Goal: Register for event/course

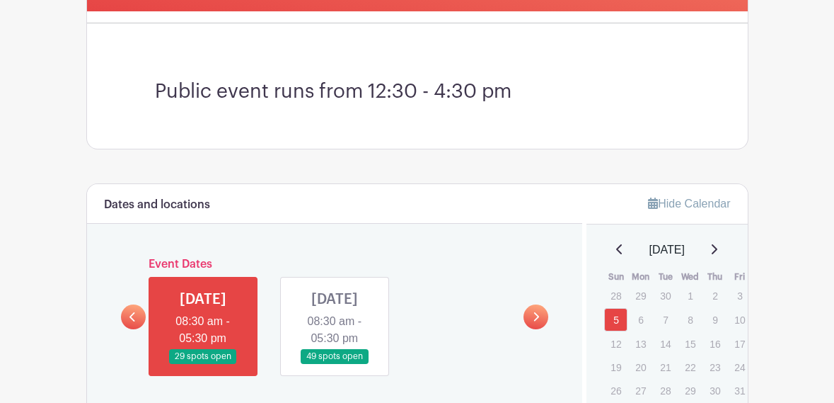
scroll to position [359, 0]
click at [203, 364] on link at bounding box center [203, 364] width 0 height 0
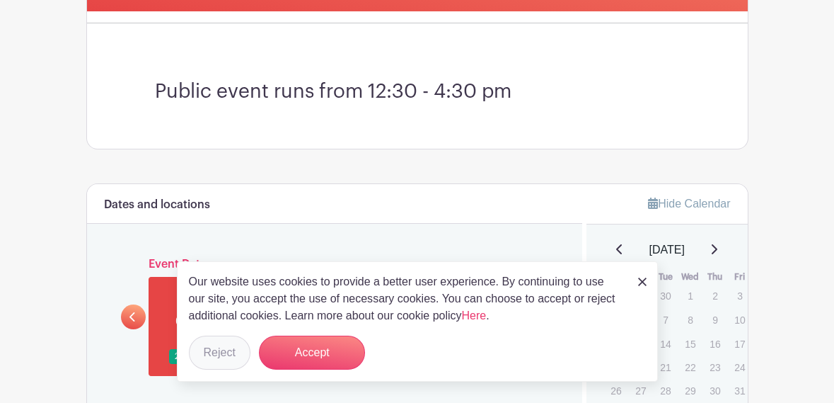
click at [225, 369] on button "Reject" at bounding box center [220, 352] width 62 height 34
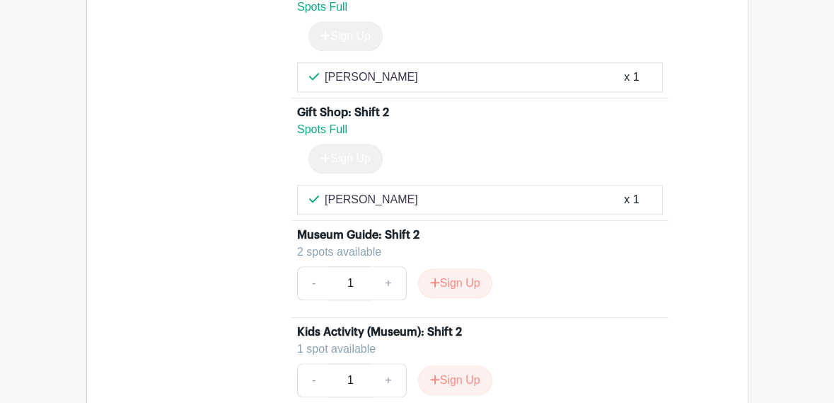
scroll to position [4997, 0]
click at [466, 283] on button "Sign Up" at bounding box center [455, 283] width 74 height 30
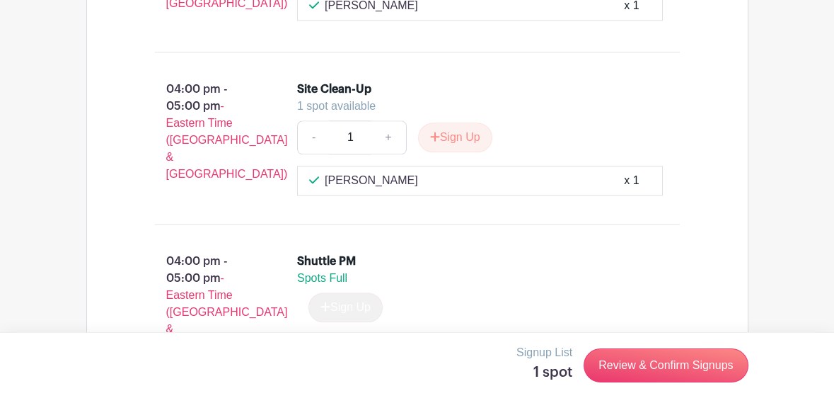
scroll to position [5655, 0]
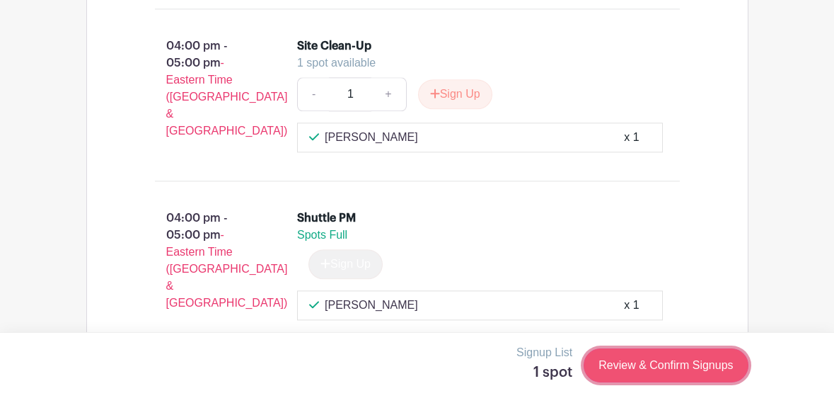
click at [669, 382] on link "Review & Confirm Signups" at bounding box center [666, 365] width 164 height 34
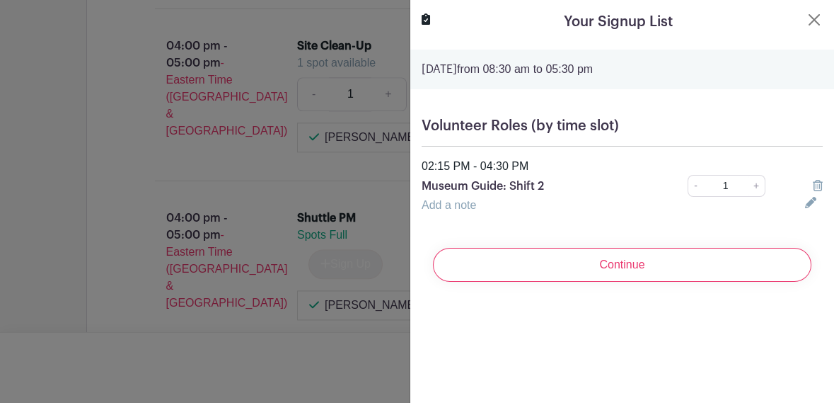
click at [466, 208] on link "Add a note" at bounding box center [449, 205] width 54 height 12
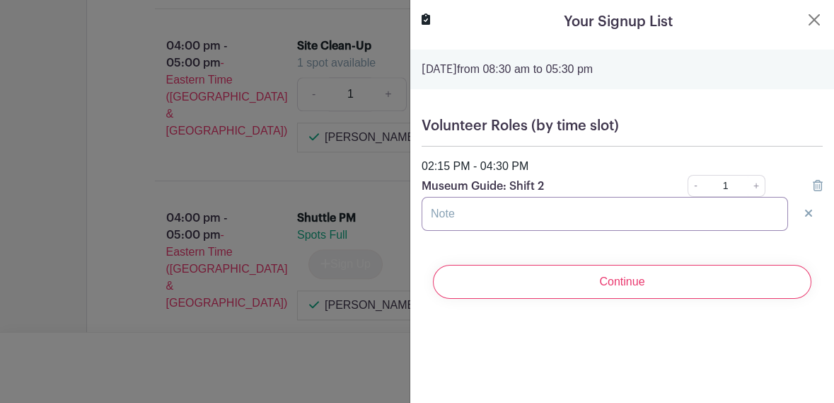
click at [588, 216] on input "text" at bounding box center [605, 214] width 366 height 34
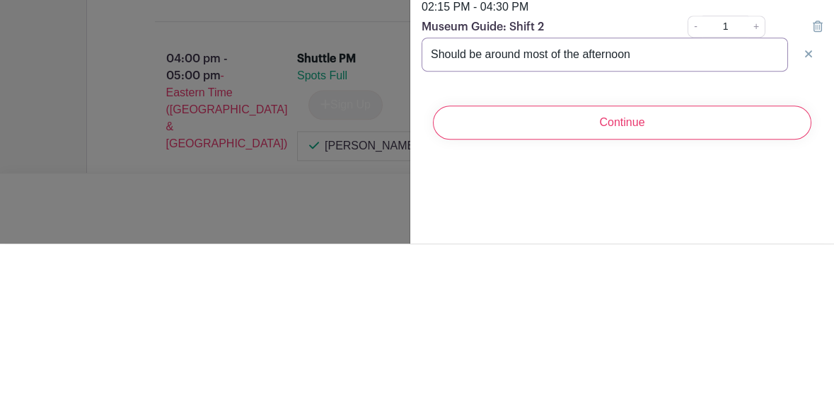
type input "Should be around most of the afternoon"
click at [433, 265] on input "Continue" at bounding box center [622, 282] width 378 height 34
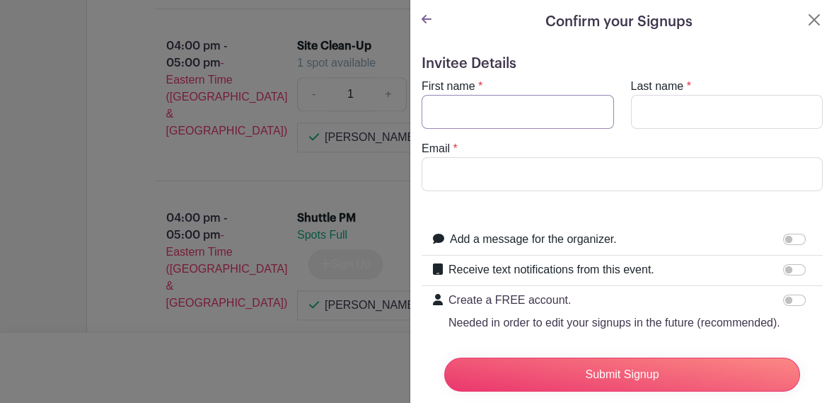
click at [541, 114] on input "First name" at bounding box center [518, 112] width 192 height 34
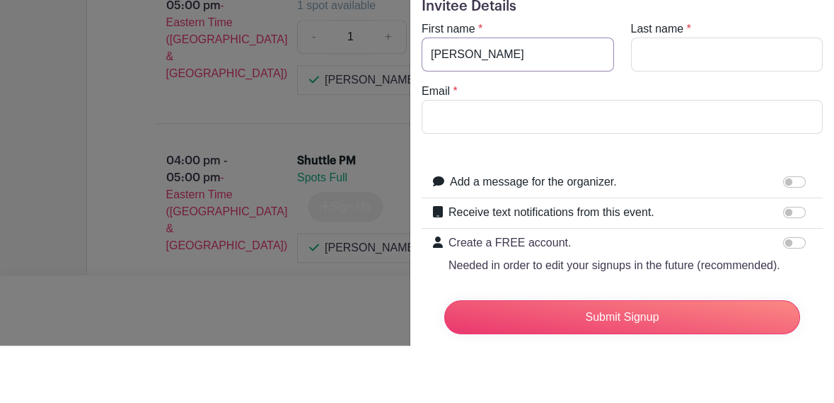
type input "[PERSON_NAME]"
click at [699, 114] on input "Last name" at bounding box center [727, 112] width 192 height 34
type input "[PERSON_NAME]"
click at [594, 157] on input "Email" at bounding box center [622, 174] width 401 height 34
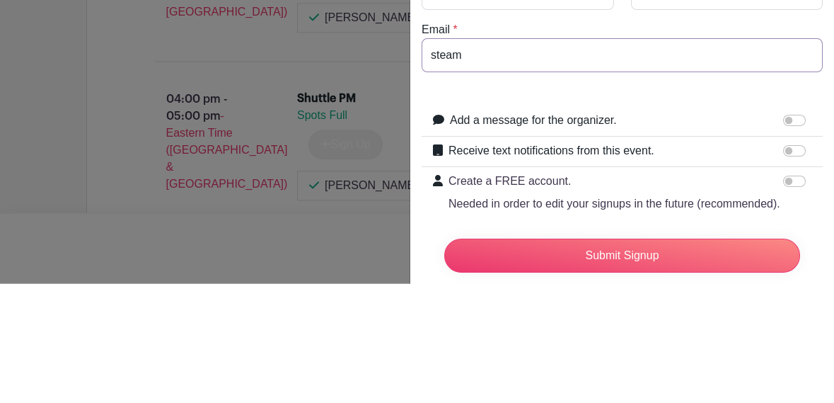
type input "steamc"
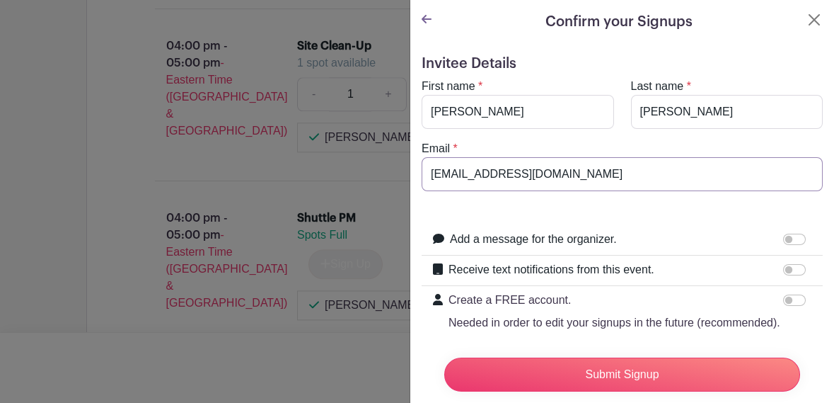
scroll to position [46, 0]
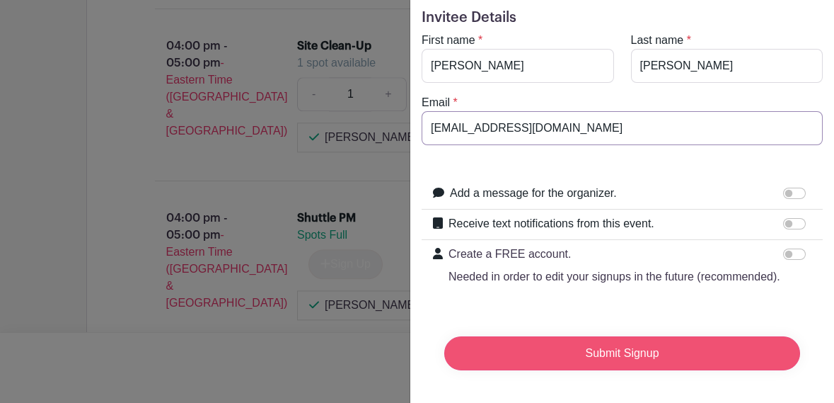
type input "[EMAIL_ADDRESS][DOMAIN_NAME]"
click at [649, 360] on input "Submit Signup" at bounding box center [622, 353] width 356 height 34
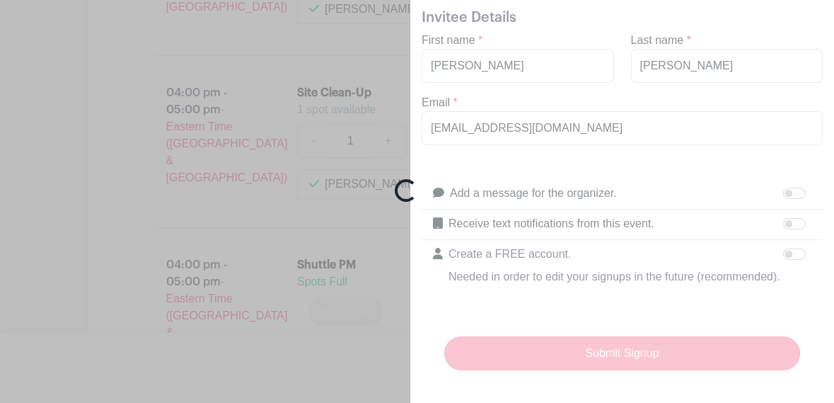
scroll to position [5702, 0]
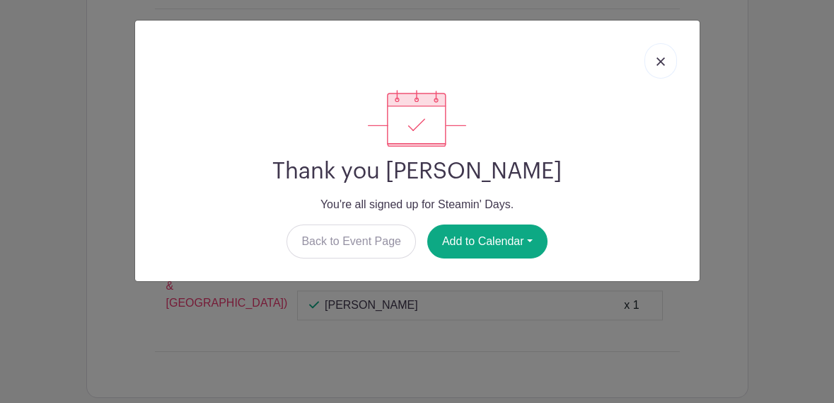
click at [658, 71] on link at bounding box center [660, 60] width 33 height 35
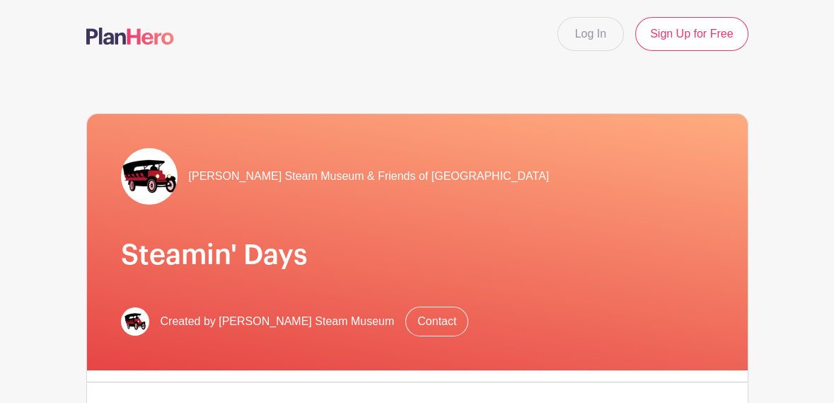
scroll to position [9, 0]
